Goal: Task Accomplishment & Management: Use online tool/utility

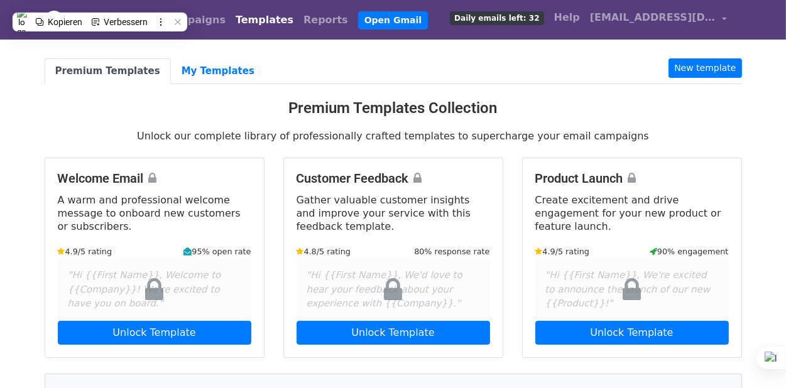
click at [231, 19] on link "Templates" at bounding box center [265, 20] width 68 height 25
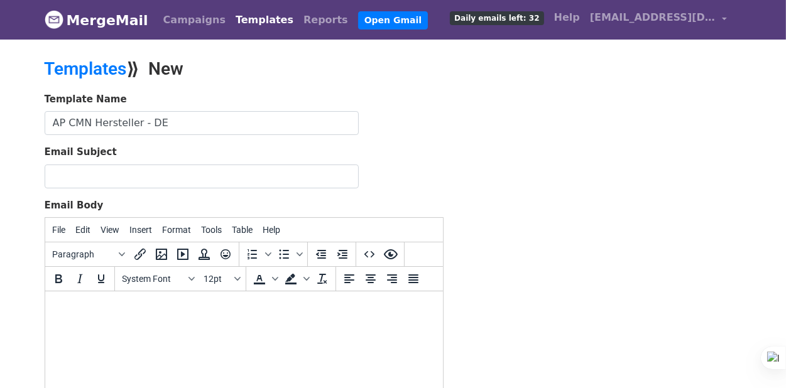
type input "AP CMN Hersteller - DE"
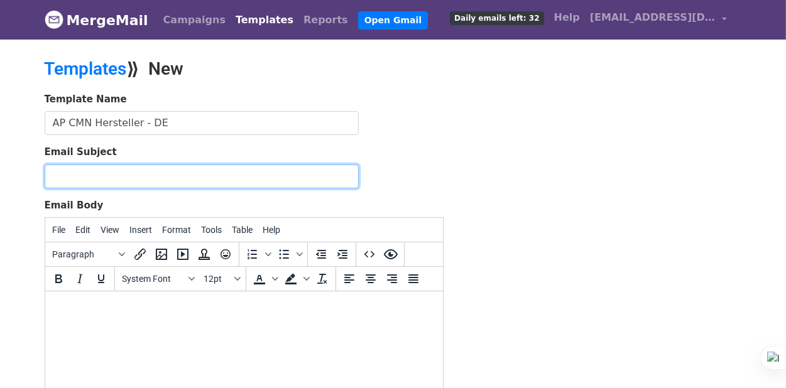
click at [147, 178] on input "Email Subject" at bounding box center [202, 177] width 314 height 24
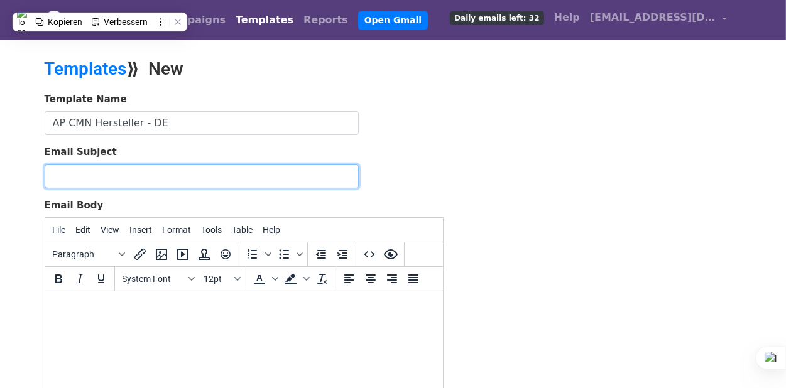
paste input "CAMPOMAR NATURE - 🫒 Mediterrane Bio-Genüsse für Ihr Sortiment – direkt aus [GEO…"
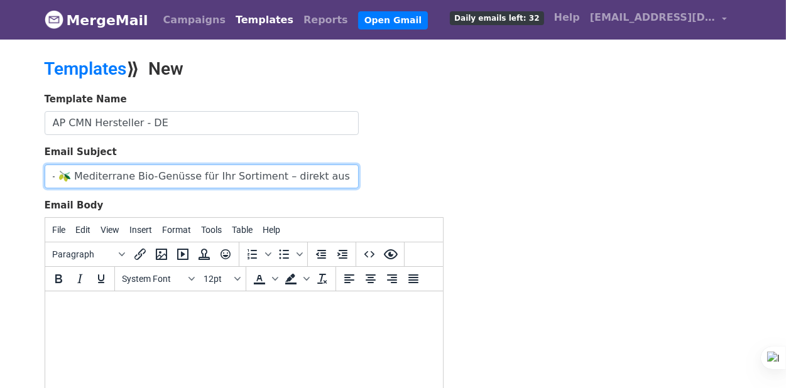
type input "CAMPOMAR NATURE - 🫒 Mediterrane Bio-Genüsse für Ihr Sortiment – direkt aus [GEO…"
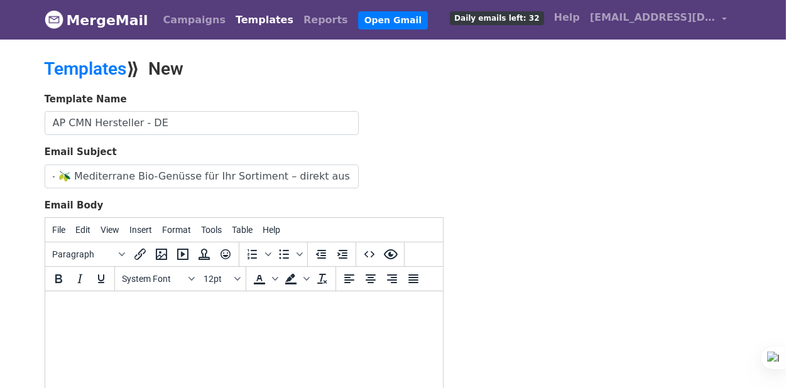
scroll to position [0, 0]
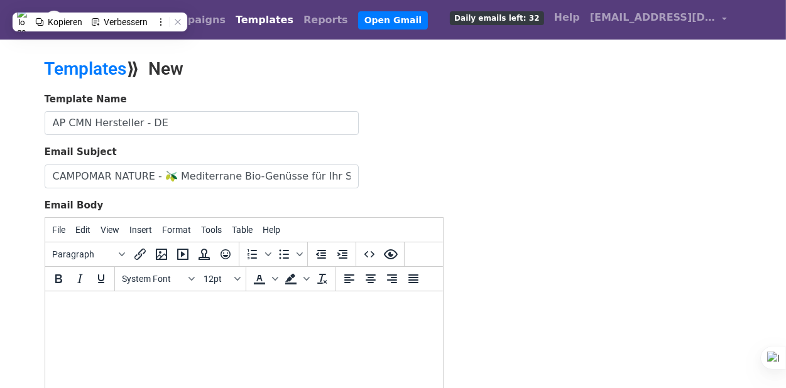
paste body
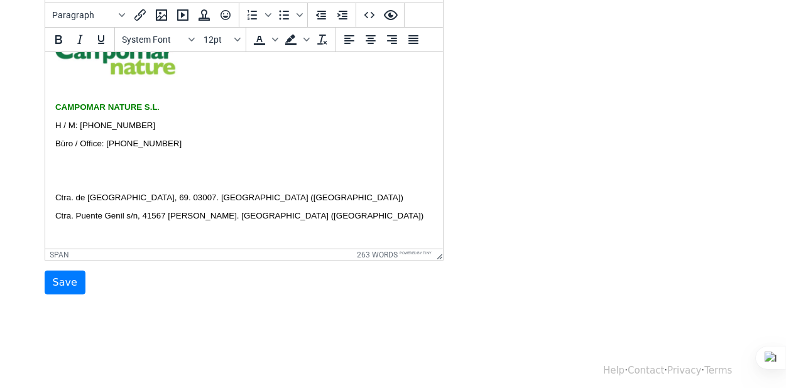
scroll to position [246, 0]
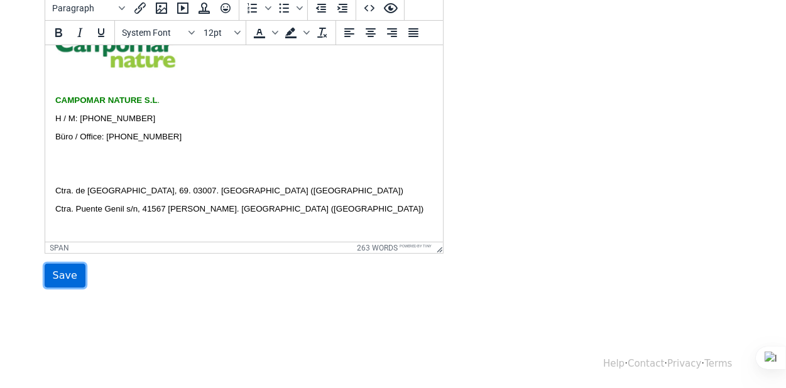
click at [75, 277] on input "Save" at bounding box center [65, 276] width 41 height 24
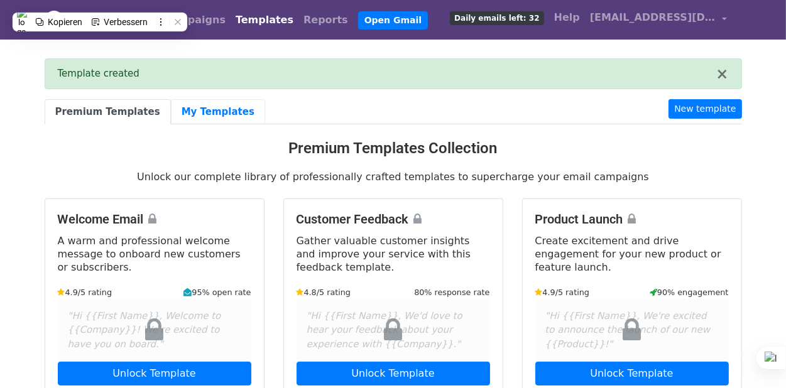
click at [195, 111] on link "My Templates" at bounding box center [218, 112] width 94 height 26
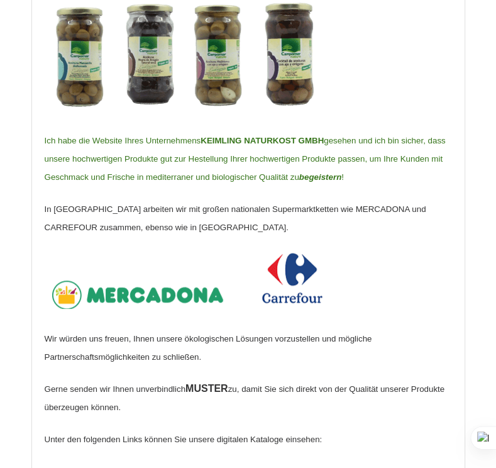
scroll to position [440, 0]
